Goal: Information Seeking & Learning: Learn about a topic

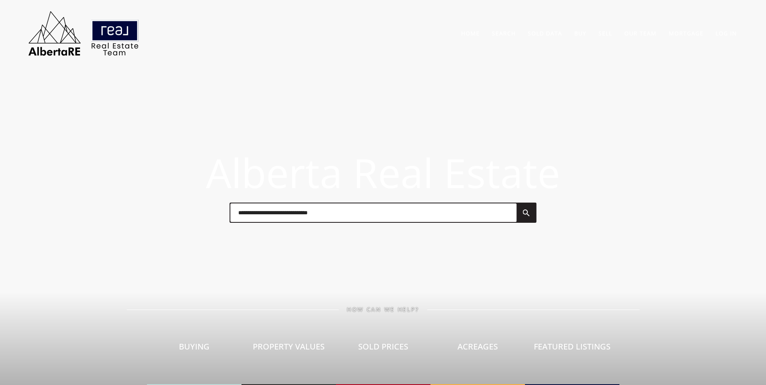
drag, startPoint x: 391, startPoint y: 225, endPoint x: 386, endPoint y: 222, distance: 6.2
click at [390, 225] on div at bounding box center [382, 213] width 323 height 40
click at [372, 210] on input "text" at bounding box center [373, 213] width 286 height 19
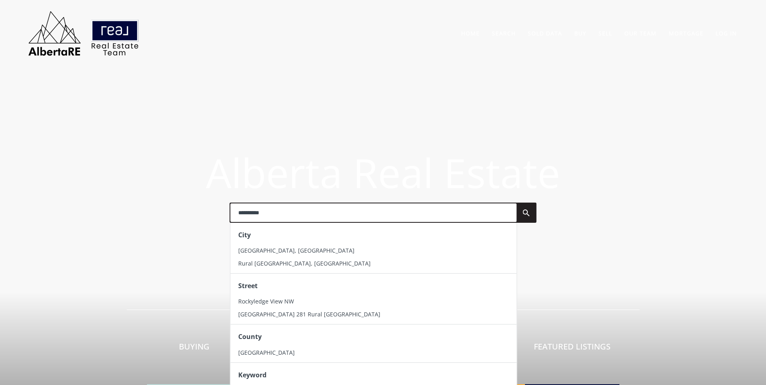
type input "**********"
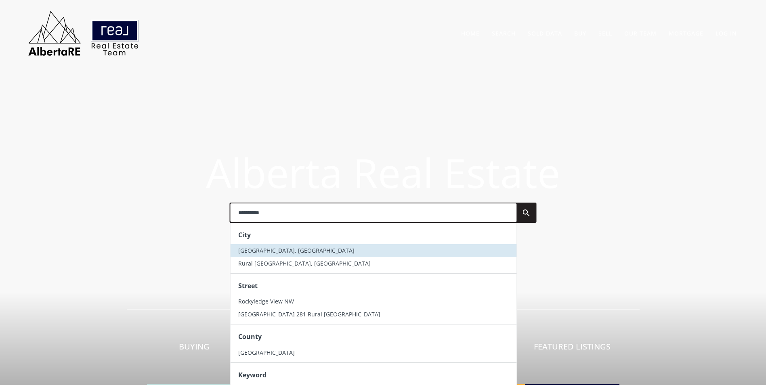
click at [323, 250] on li "Rocky View County, AB" at bounding box center [373, 250] width 286 height 13
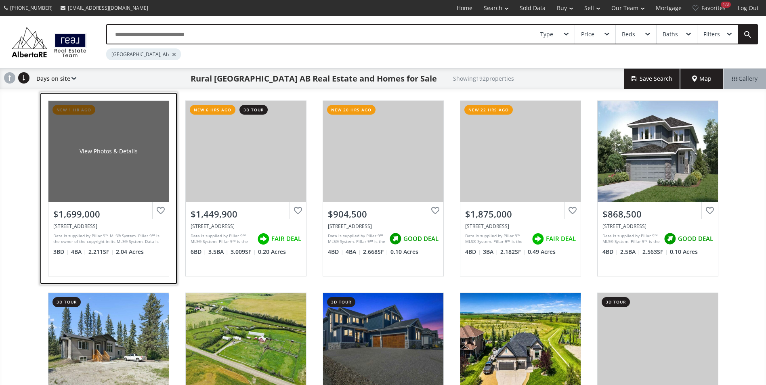
click at [143, 141] on div "View Photos & Details" at bounding box center [108, 151] width 120 height 101
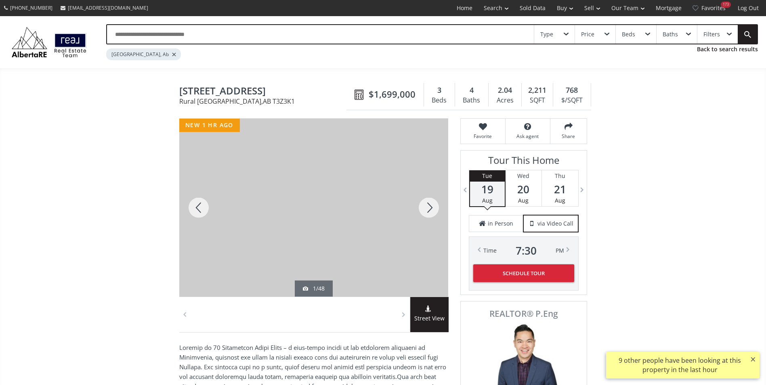
click at [429, 203] on div at bounding box center [428, 208] width 39 height 178
click at [429, 204] on div at bounding box center [428, 208] width 39 height 178
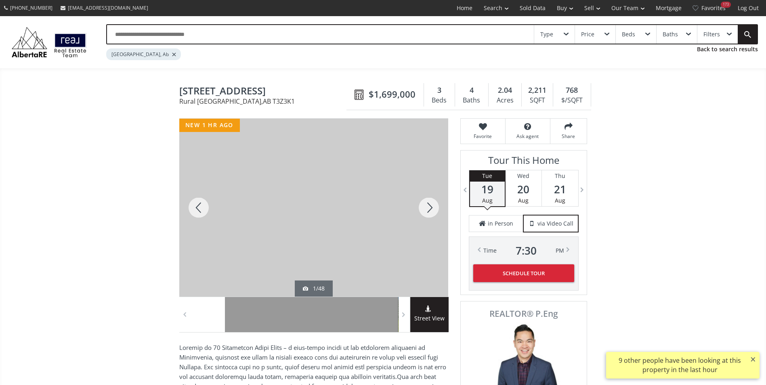
click at [429, 204] on div at bounding box center [428, 208] width 39 height 178
click at [430, 204] on div at bounding box center [428, 208] width 39 height 178
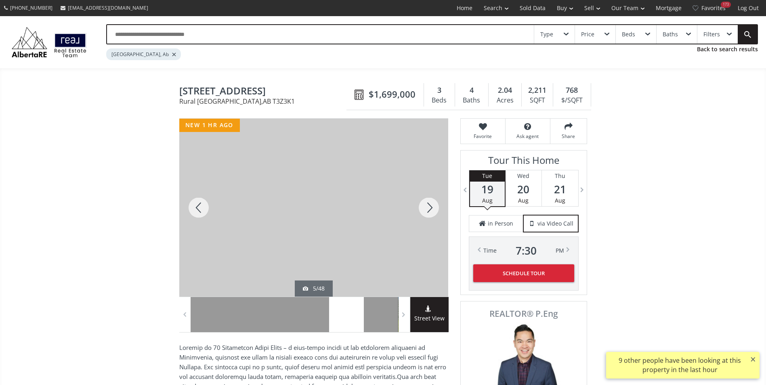
click at [430, 204] on div at bounding box center [428, 208] width 39 height 178
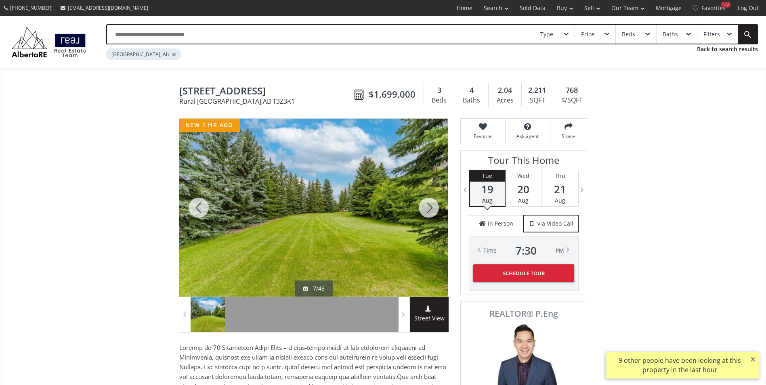
click at [430, 204] on div at bounding box center [428, 208] width 39 height 178
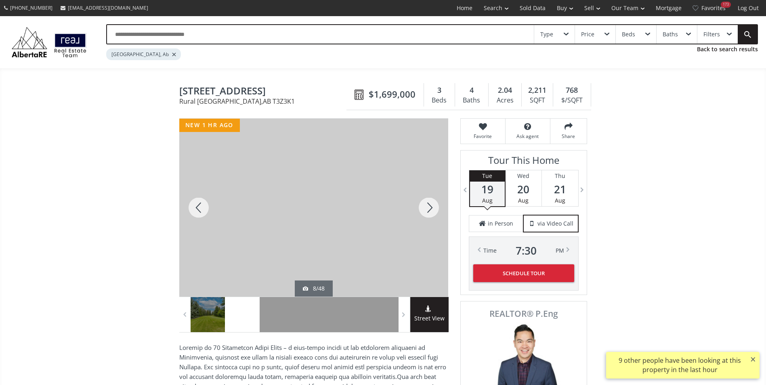
click at [431, 204] on div at bounding box center [428, 208] width 39 height 178
click at [432, 204] on div at bounding box center [428, 208] width 39 height 178
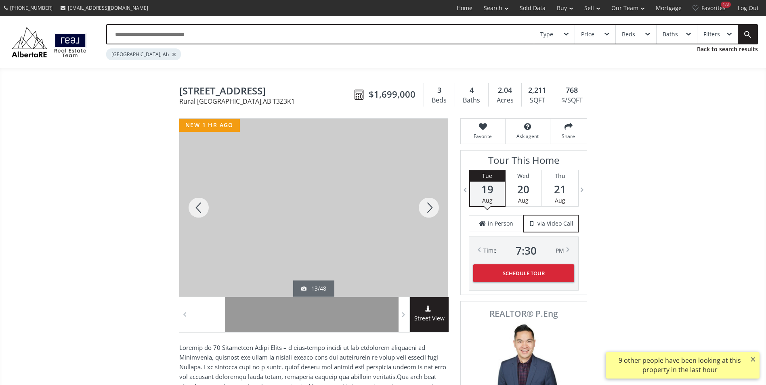
click at [432, 204] on div at bounding box center [428, 208] width 39 height 178
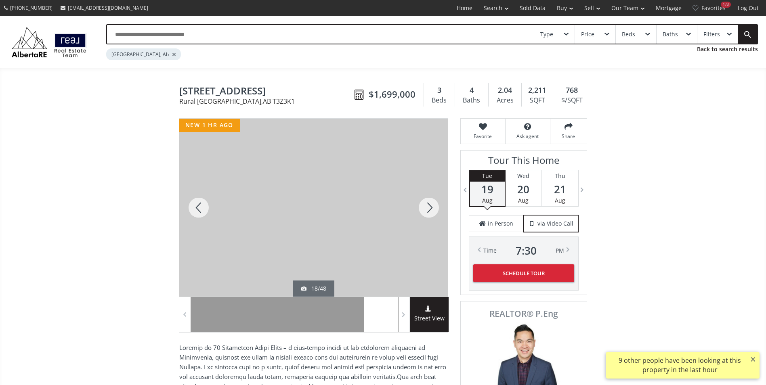
click at [432, 205] on div at bounding box center [428, 208] width 39 height 178
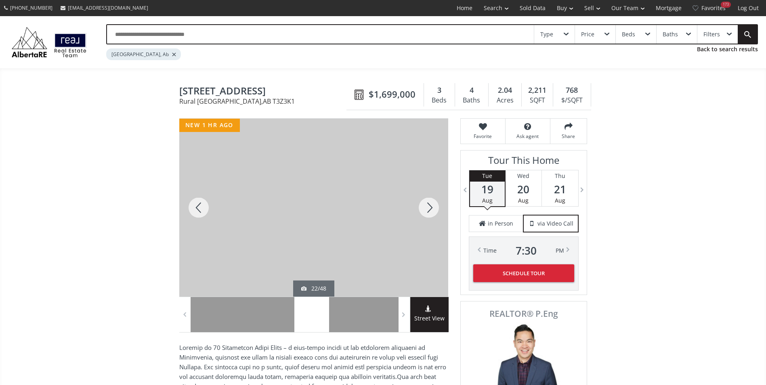
click at [432, 205] on div at bounding box center [428, 208] width 39 height 178
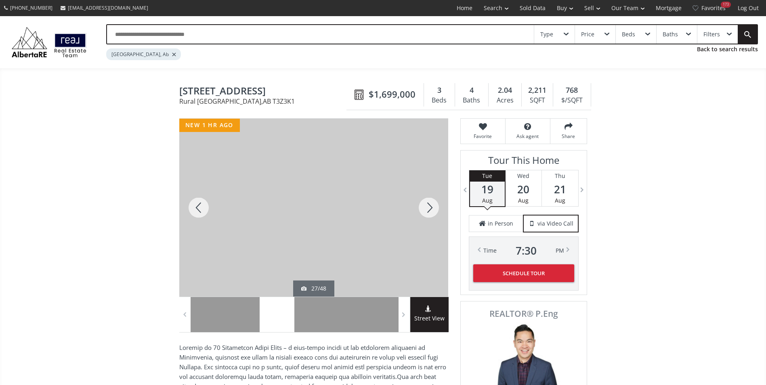
click at [432, 205] on div at bounding box center [428, 208] width 39 height 178
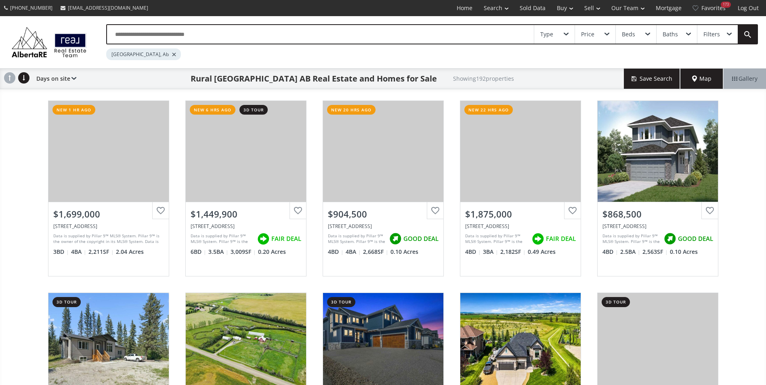
click at [144, 35] on input "text" at bounding box center [320, 34] width 427 height 19
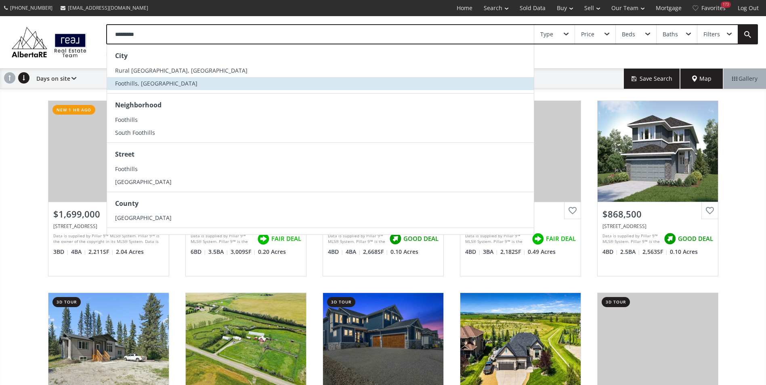
type input "*********"
click at [154, 83] on li "Foothills, [GEOGRAPHIC_DATA]" at bounding box center [320, 83] width 427 height 13
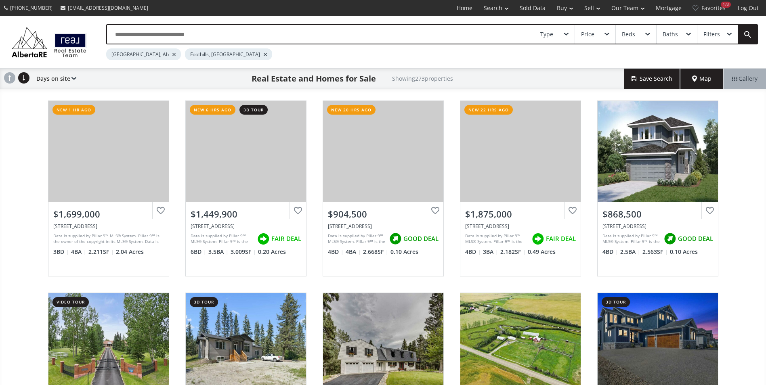
click at [172, 55] on div at bounding box center [174, 54] width 4 height 3
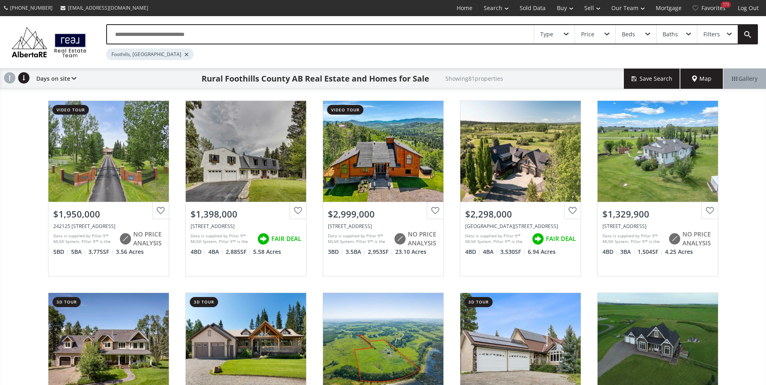
click at [157, 25] on div "Type Price Beds Baths Filters" at bounding box center [432, 34] width 652 height 20
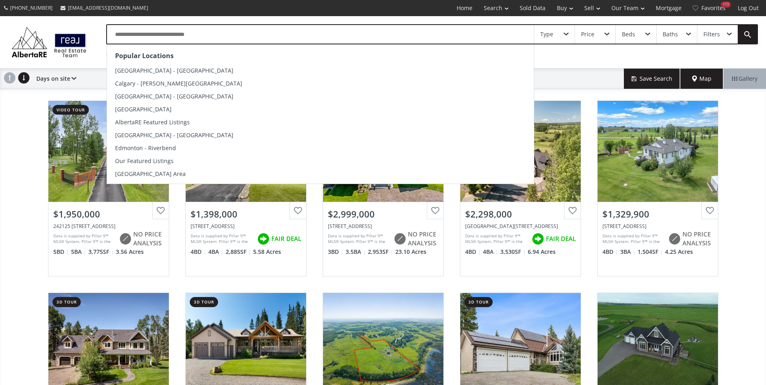
click at [166, 26] on input "text" at bounding box center [320, 34] width 427 height 19
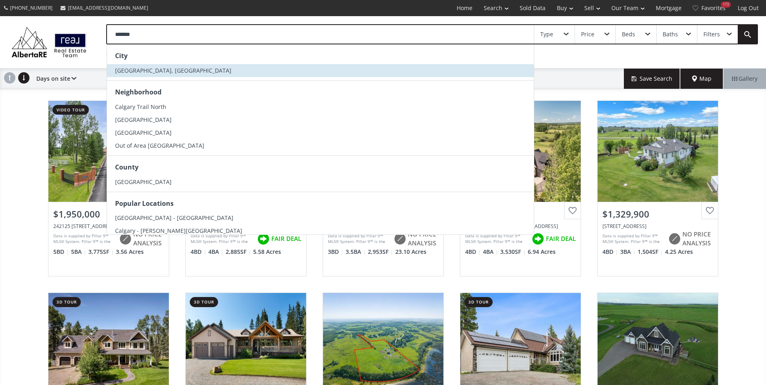
type input "*******"
click at [162, 65] on li "[GEOGRAPHIC_DATA], [GEOGRAPHIC_DATA]" at bounding box center [320, 70] width 427 height 13
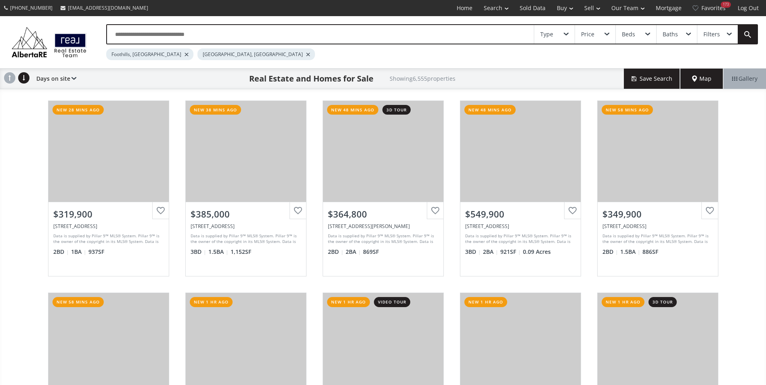
click at [185, 55] on div at bounding box center [187, 54] width 4 height 3
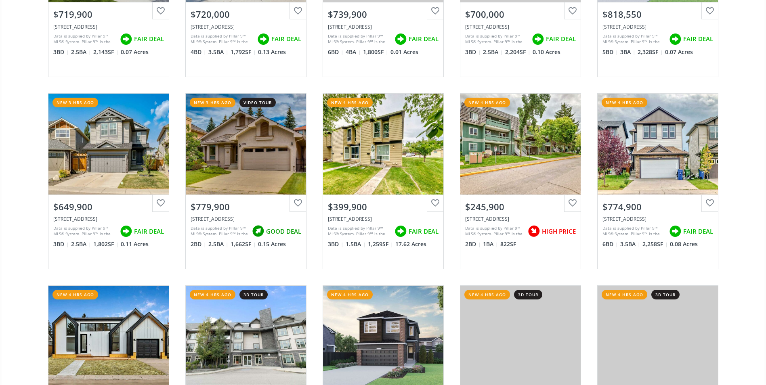
scroll to position [1211, 0]
